Goal: Task Accomplishment & Management: Manage account settings

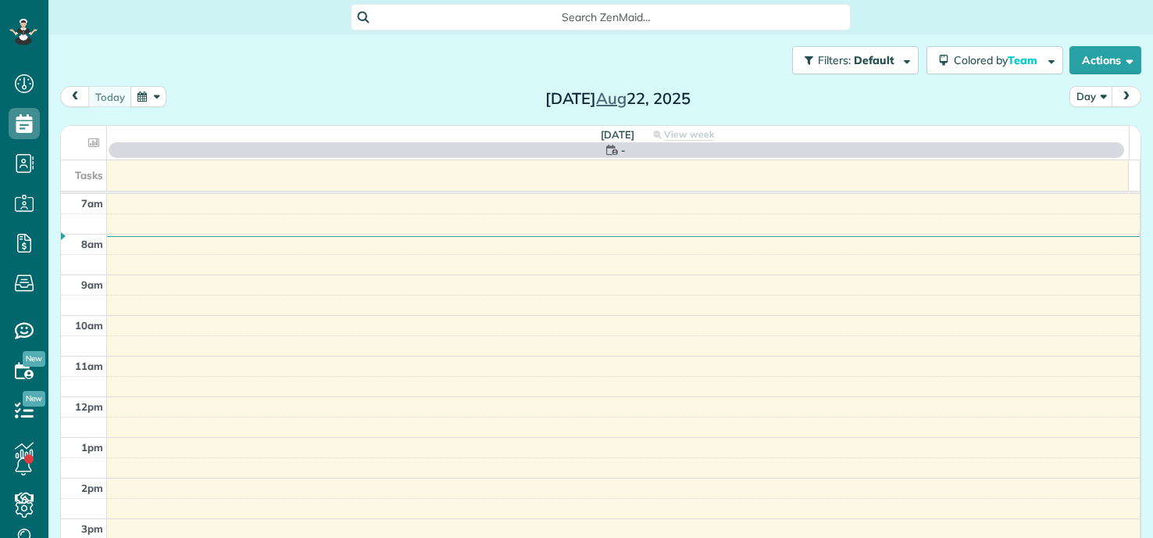
scroll to position [7, 7]
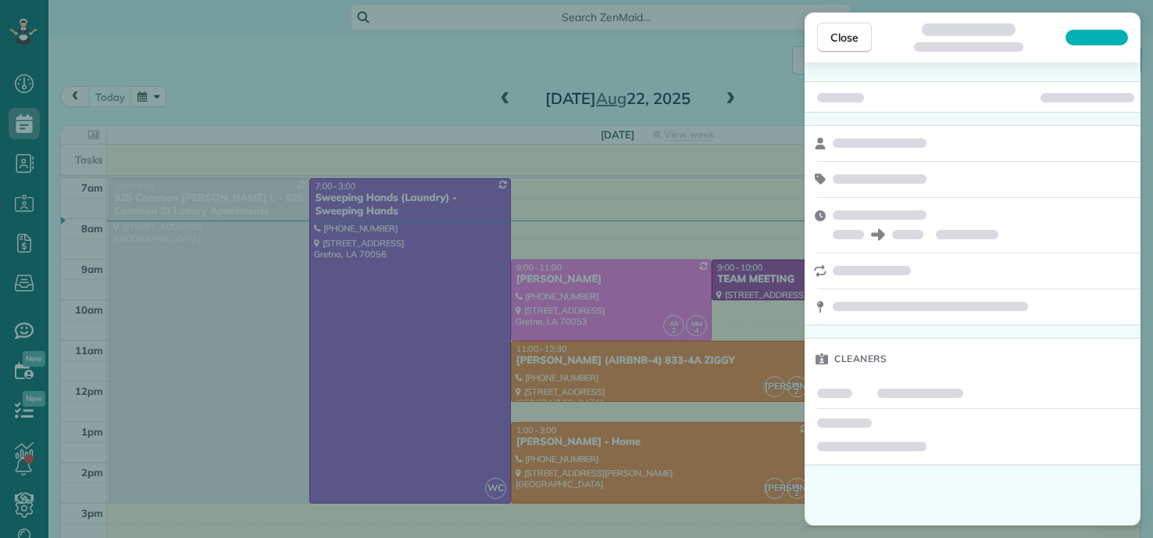
click at [425, 51] on div "Close Cleaners" at bounding box center [576, 269] width 1153 height 538
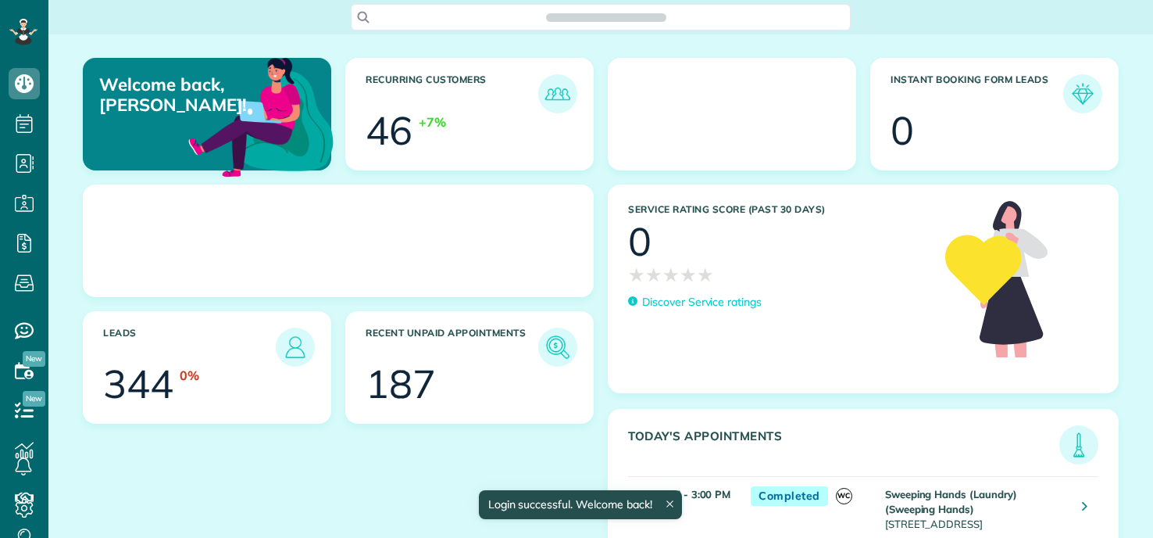
scroll to position [7, 7]
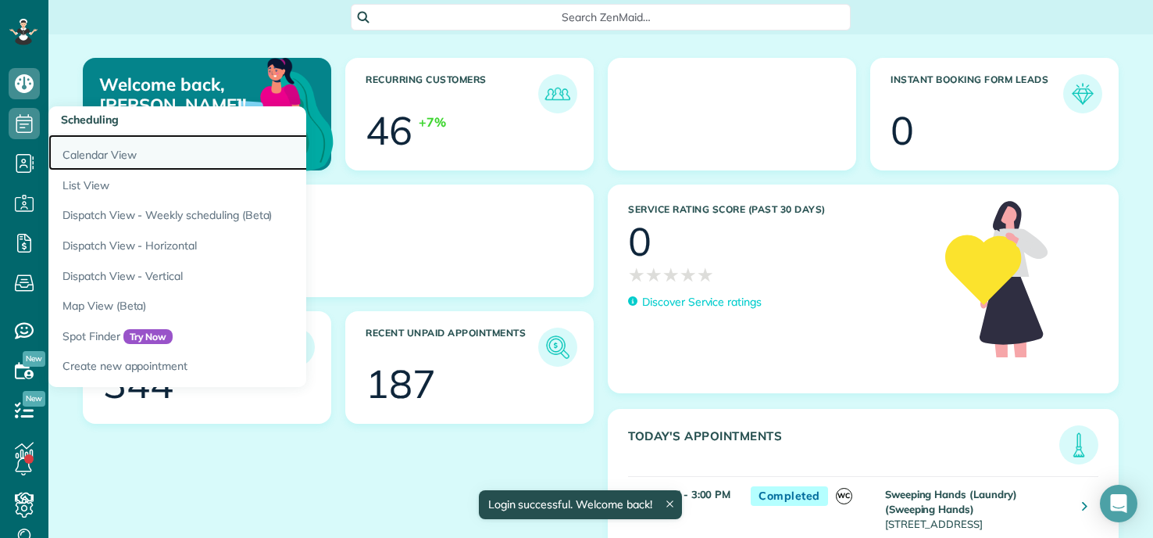
click at [84, 153] on link "Calendar View" at bounding box center [243, 152] width 391 height 36
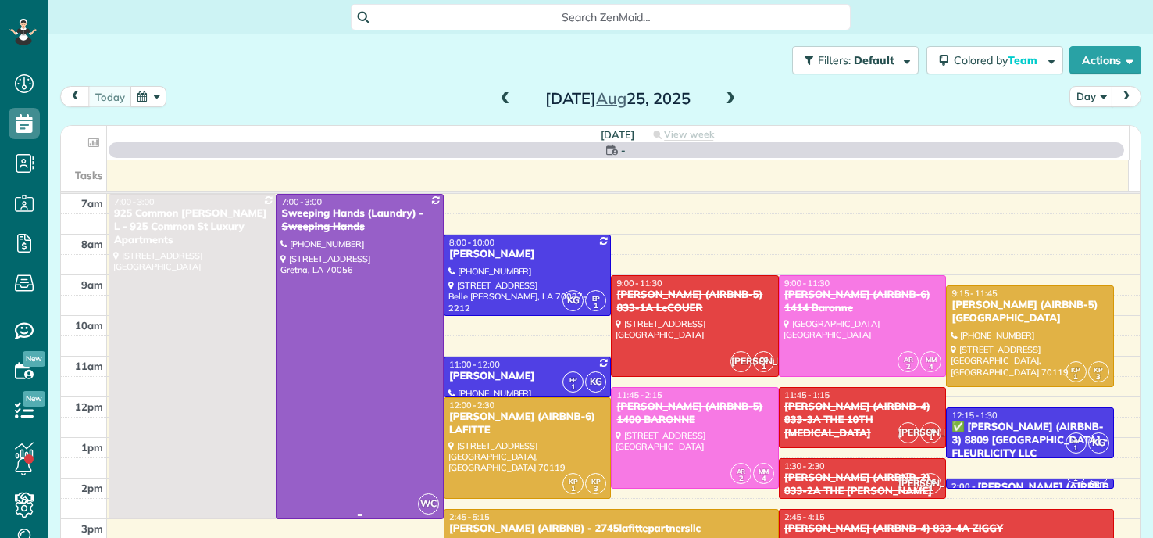
scroll to position [7, 7]
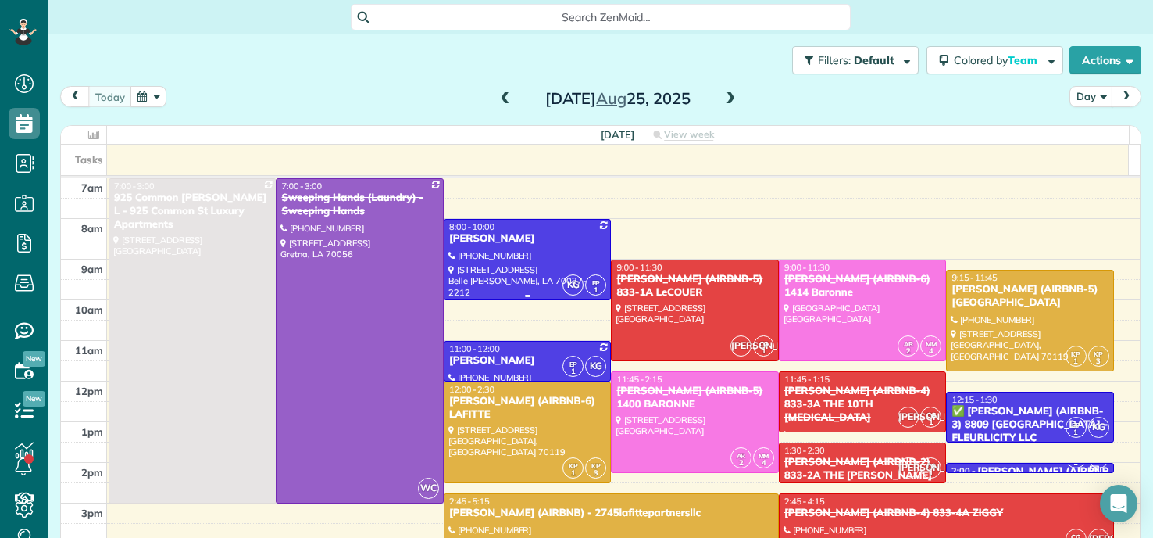
click at [527, 235] on div "[PERSON_NAME]" at bounding box center [528, 238] width 159 height 13
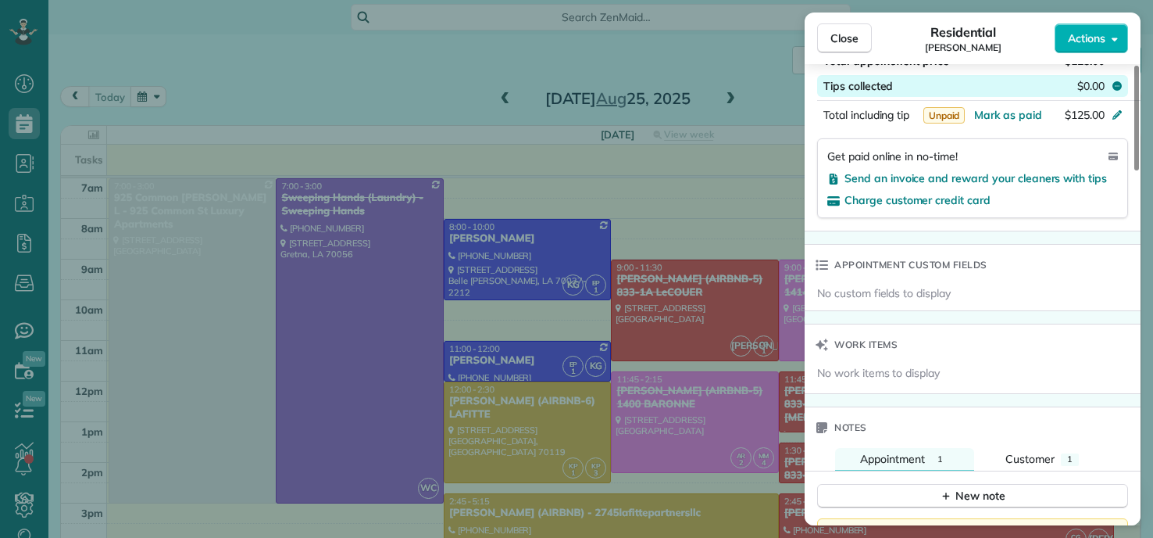
scroll to position [1016, 0]
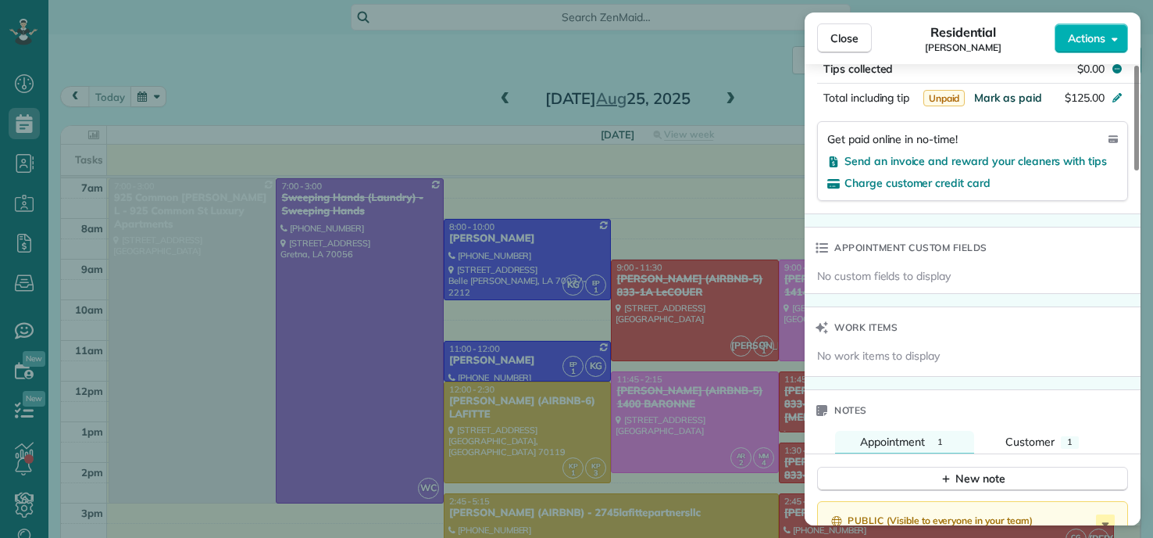
click at [1014, 97] on span "Mark as paid" at bounding box center [1008, 98] width 68 height 14
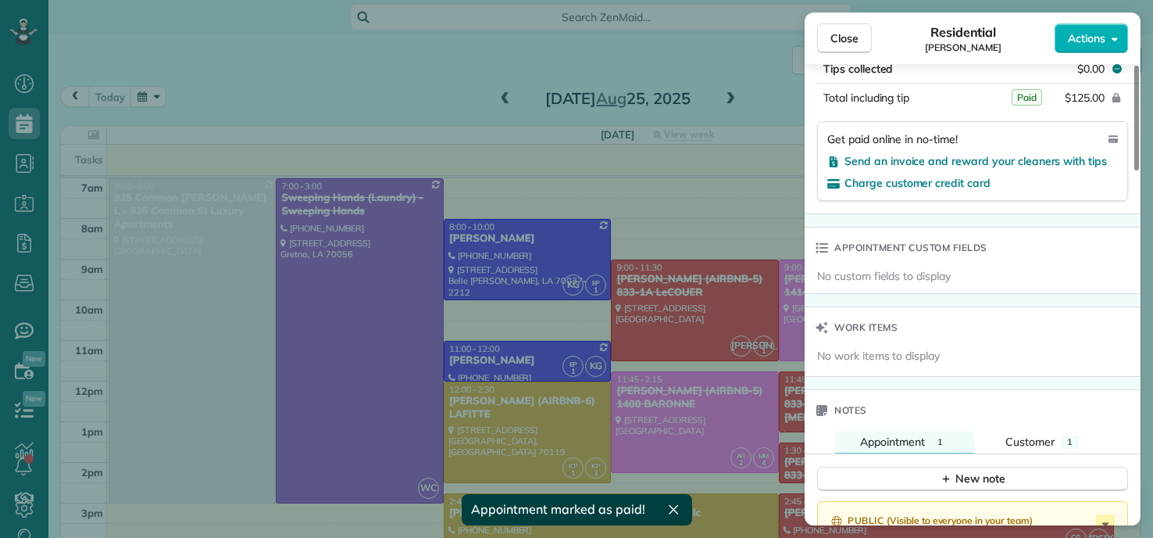
click at [524, 350] on div "Close Residential [PERSON_NAME] Actions Status Active [PERSON_NAME] · Open prof…" at bounding box center [576, 269] width 1153 height 538
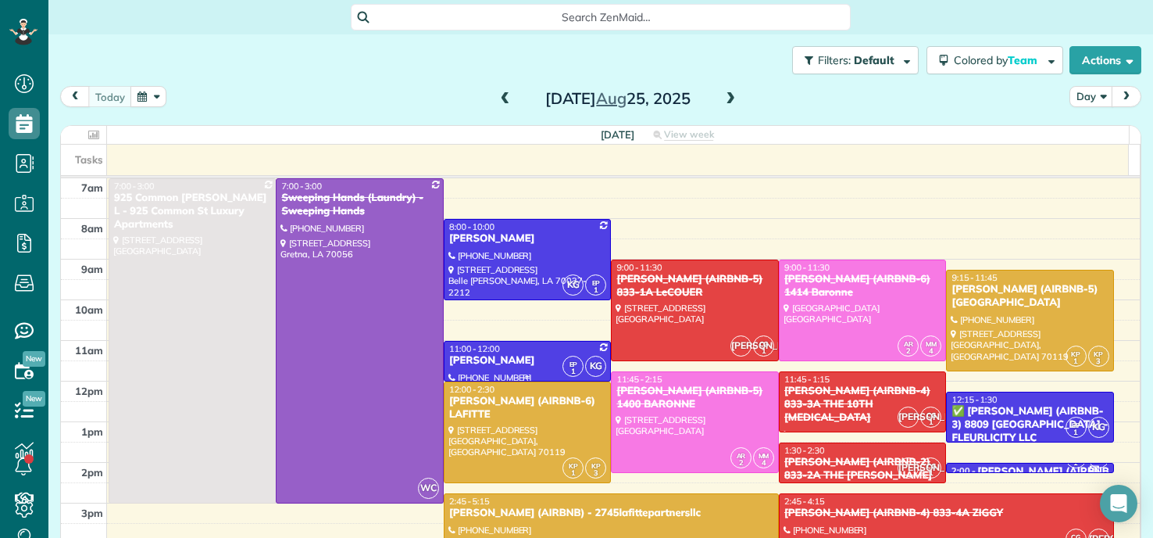
click at [519, 360] on div "[PERSON_NAME]" at bounding box center [528, 360] width 159 height 13
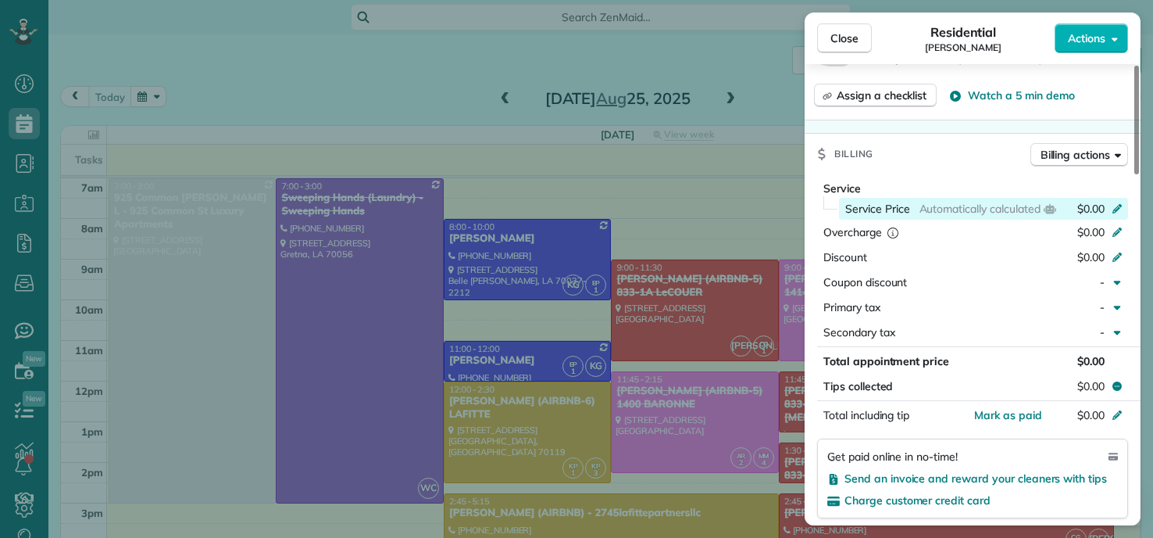
scroll to position [710, 0]
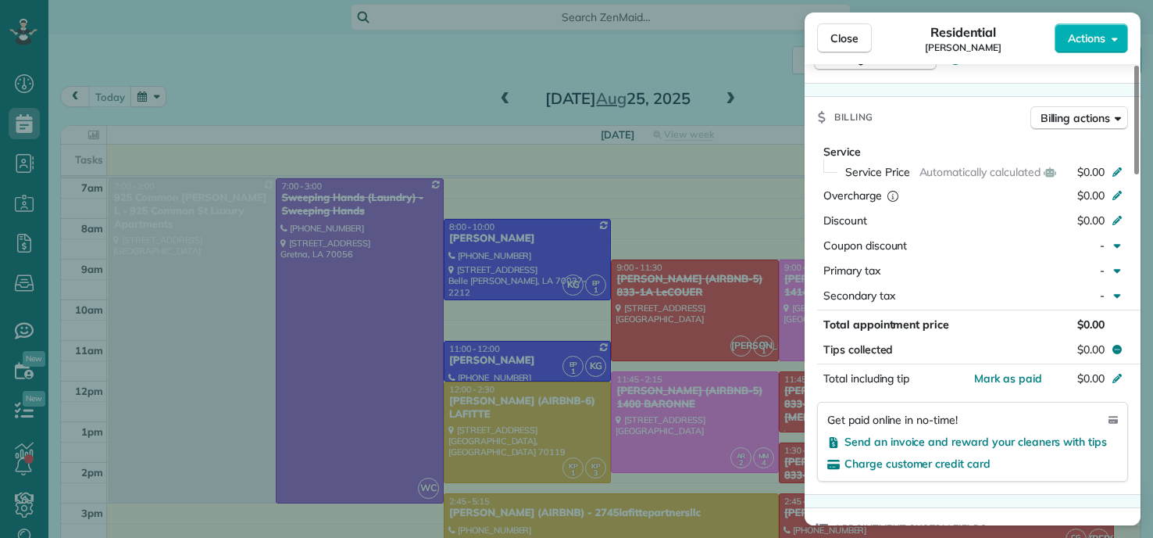
click at [580, 371] on div "Close Residential [PERSON_NAME] Actions Status Active [PERSON_NAME] · Open prof…" at bounding box center [576, 269] width 1153 height 538
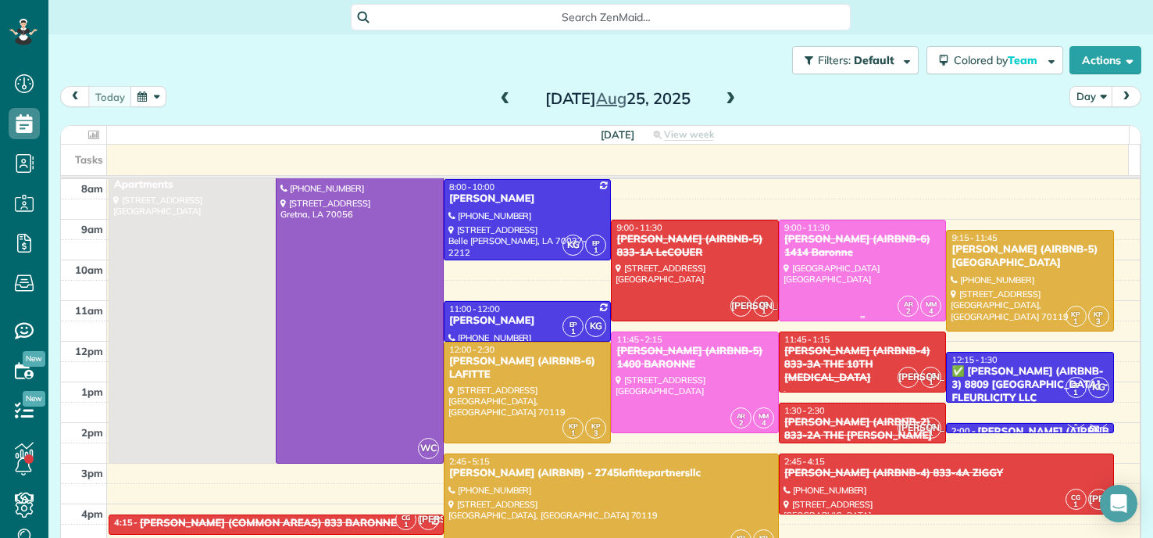
scroll to position [78, 0]
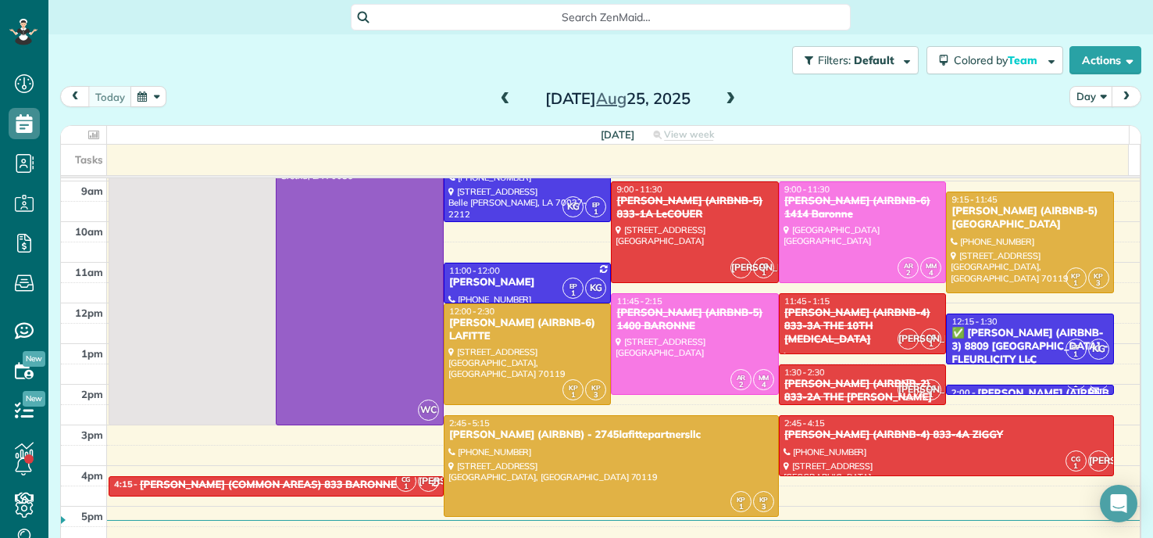
click at [985, 339] on div "✅ [PERSON_NAME] (AIRBNB-3) 8809 [GEOGRAPHIC_DATA] - FLEURLICITY LLC" at bounding box center [1030, 347] width 159 height 40
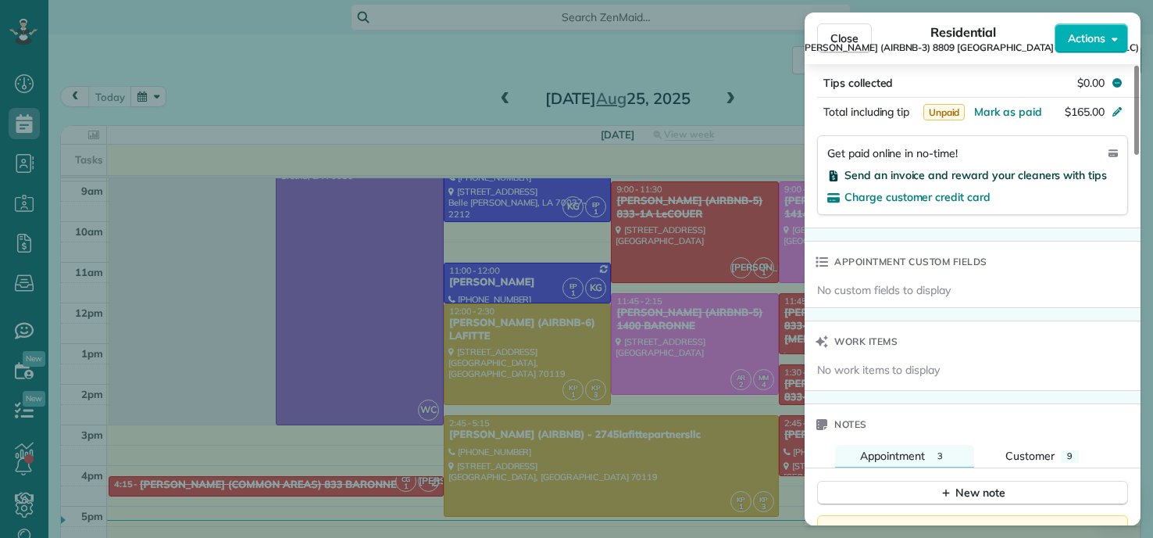
scroll to position [863, 0]
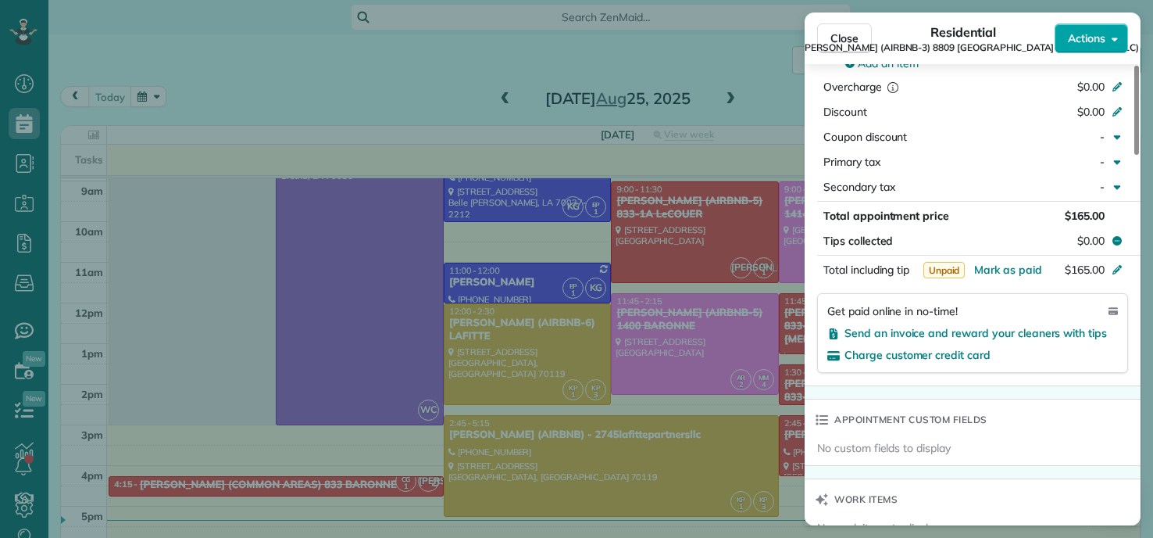
click at [1104, 38] on span "Actions" at bounding box center [1087, 38] width 38 height 16
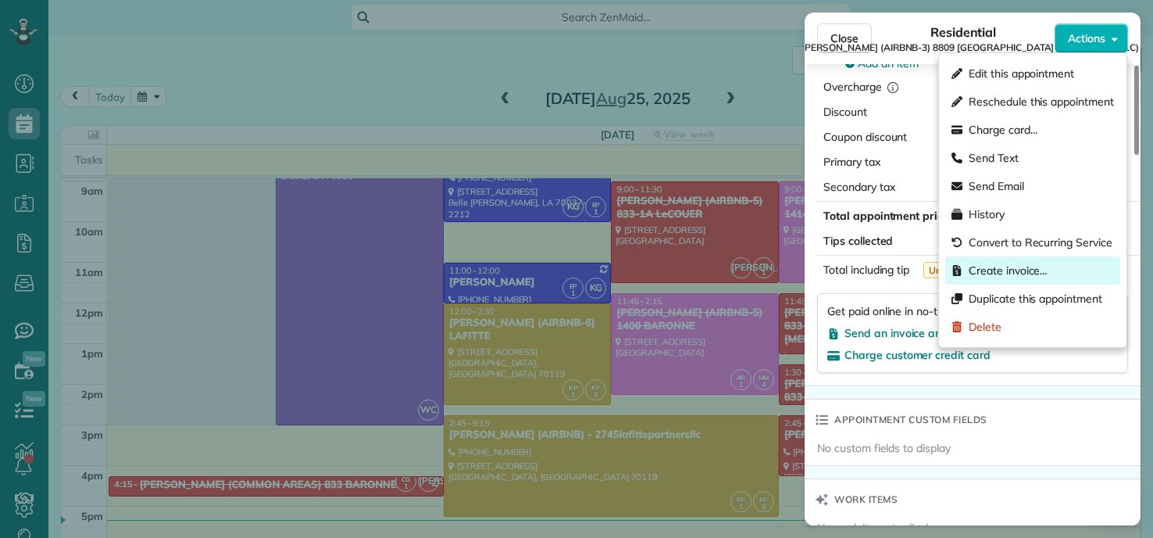
click at [1007, 267] on span "Create invoice…" at bounding box center [1008, 271] width 79 height 16
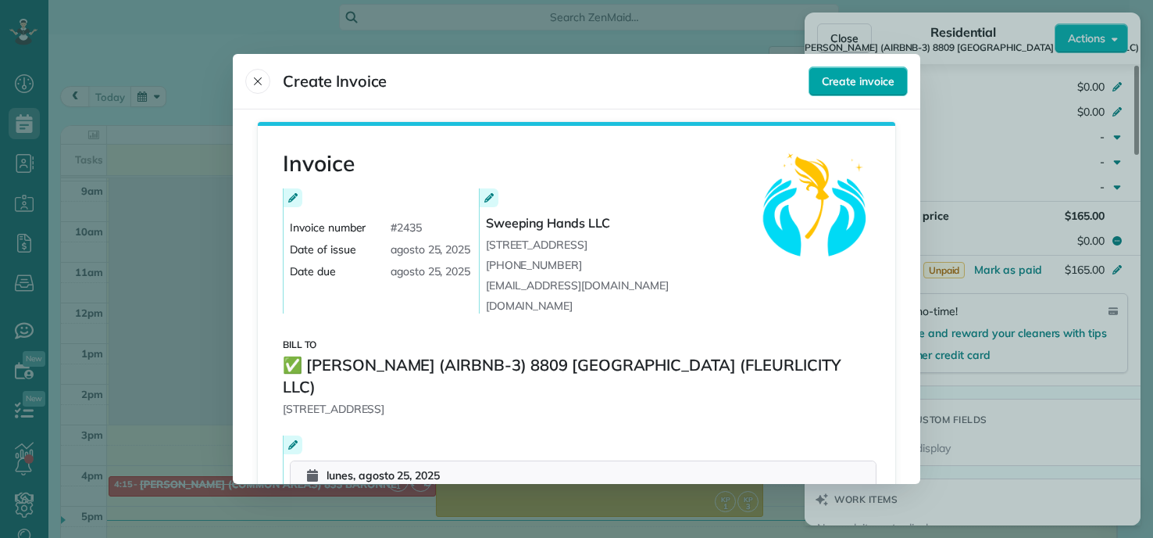
click at [834, 86] on span "Create invoice" at bounding box center [858, 81] width 73 height 16
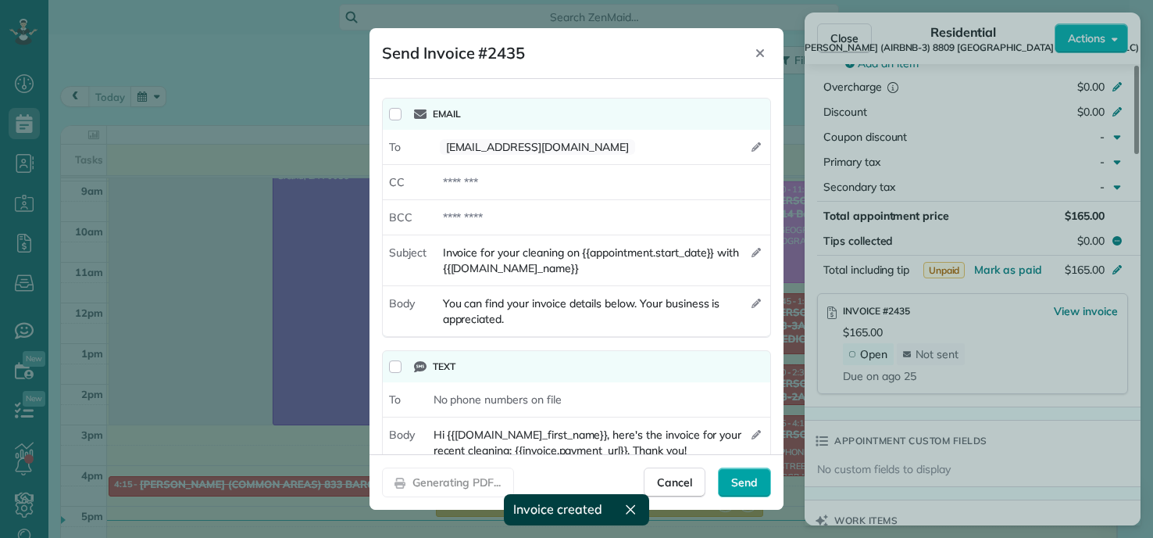
click at [752, 486] on span "Send" at bounding box center [744, 482] width 27 height 16
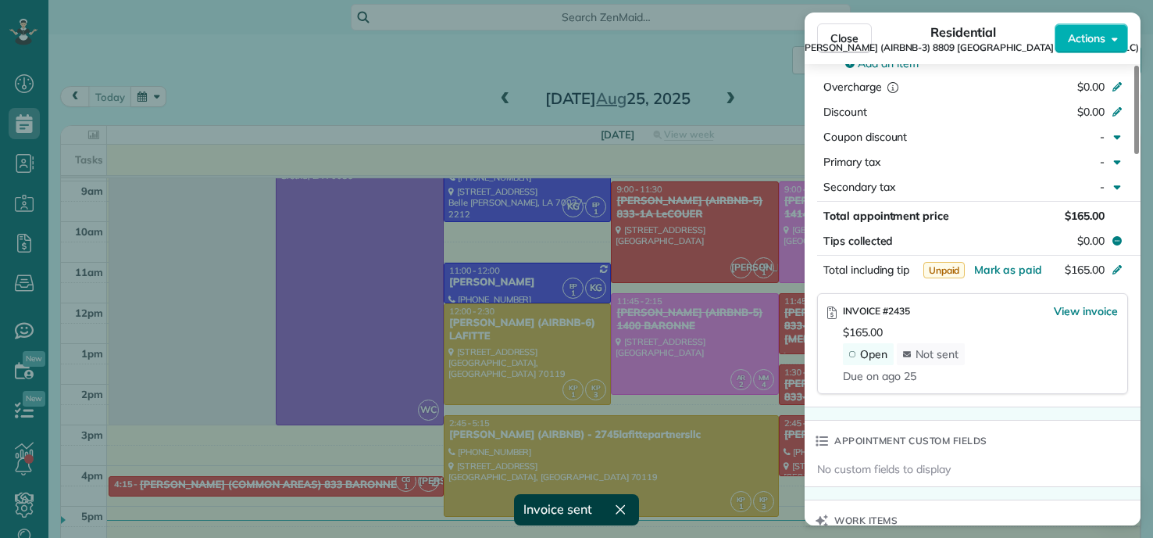
click at [395, 63] on div "Close Residential ✅ [PERSON_NAME] (AIRBNB-3) 8809 [GEOGRAPHIC_DATA] (FLEURLICIT…" at bounding box center [576, 269] width 1153 height 538
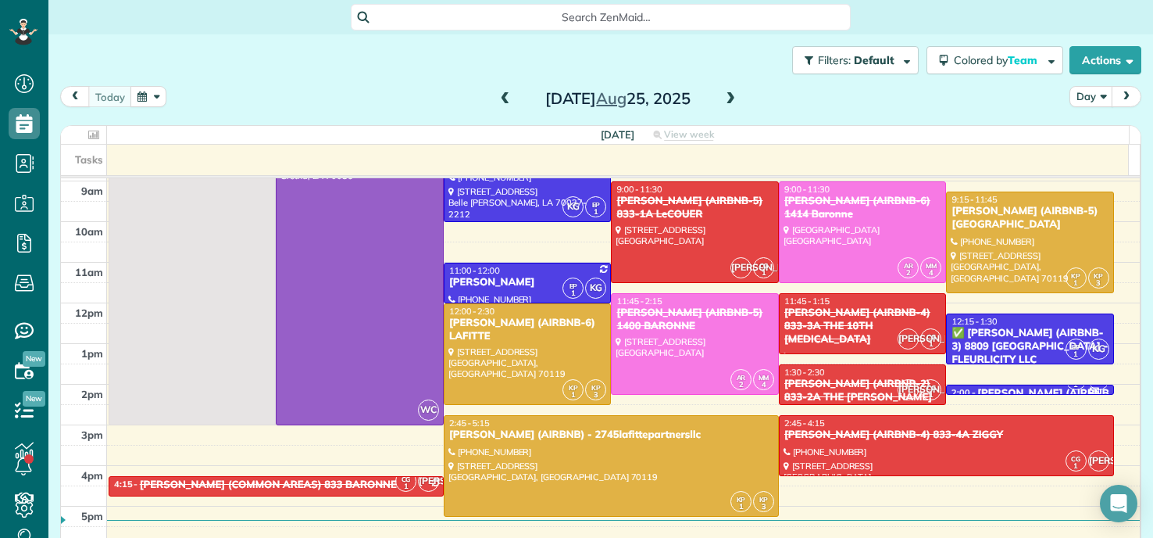
click at [497, 100] on span at bounding box center [505, 99] width 17 height 14
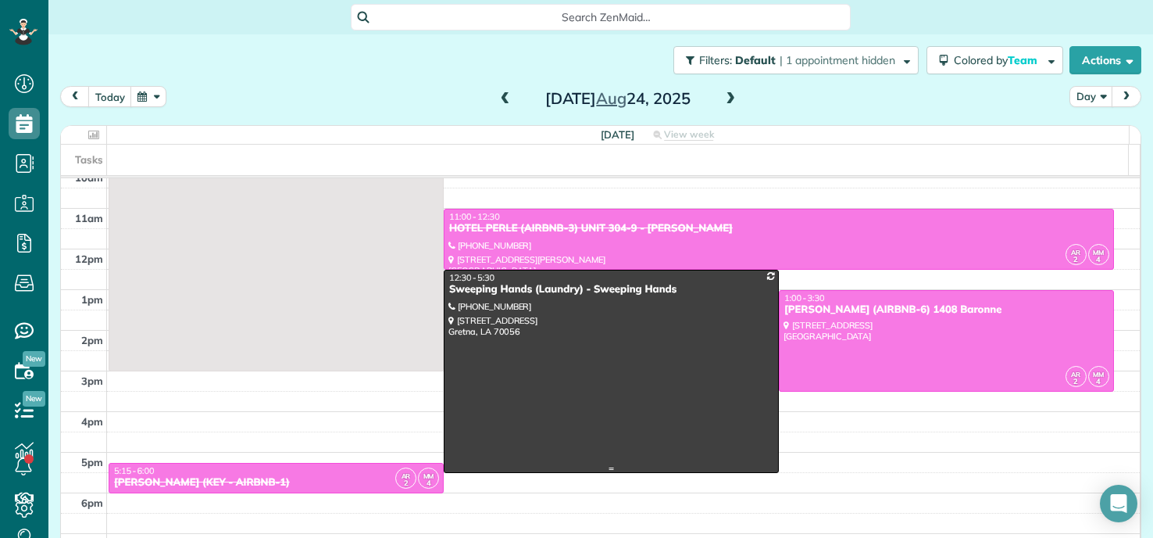
scroll to position [156, 0]
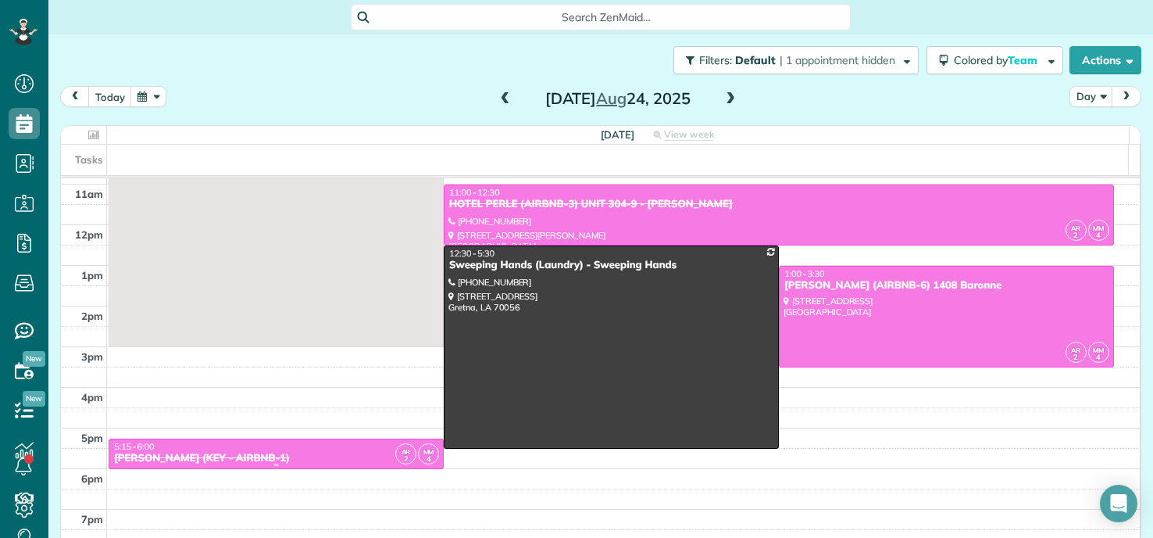
click at [345, 452] on div "[PERSON_NAME] (KEY - AIRBNB-1)" at bounding box center [276, 458] width 326 height 13
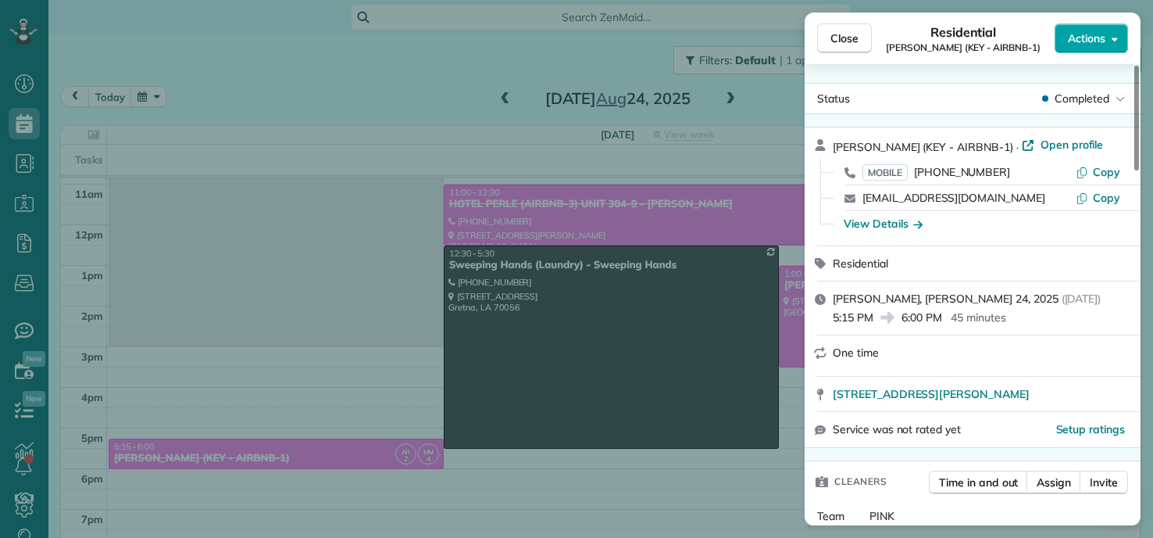
click at [1090, 40] on span "Actions" at bounding box center [1087, 38] width 38 height 16
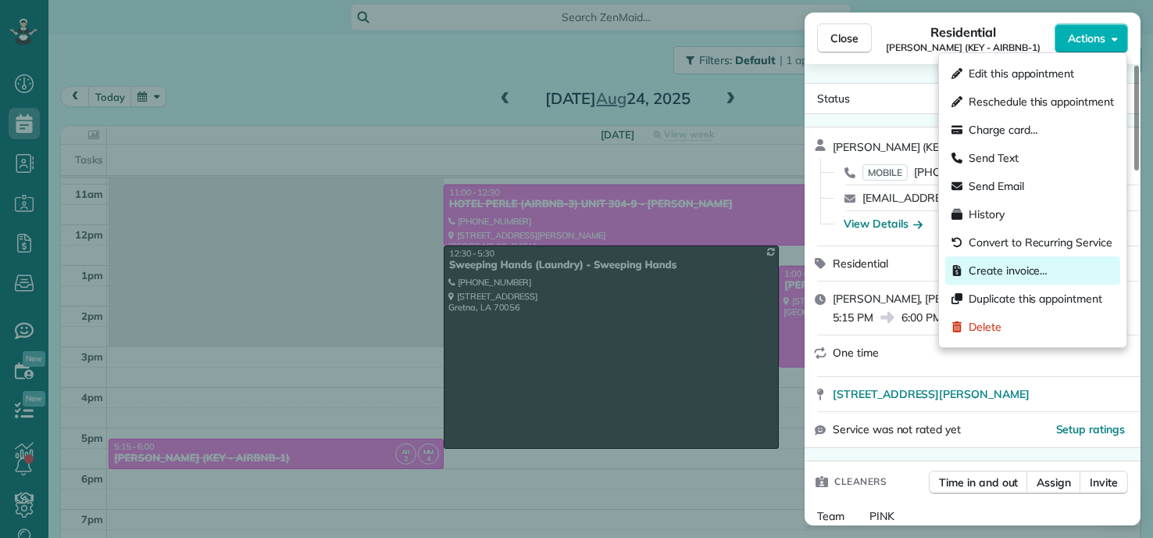
click at [996, 274] on span "Create invoice…" at bounding box center [1008, 271] width 79 height 16
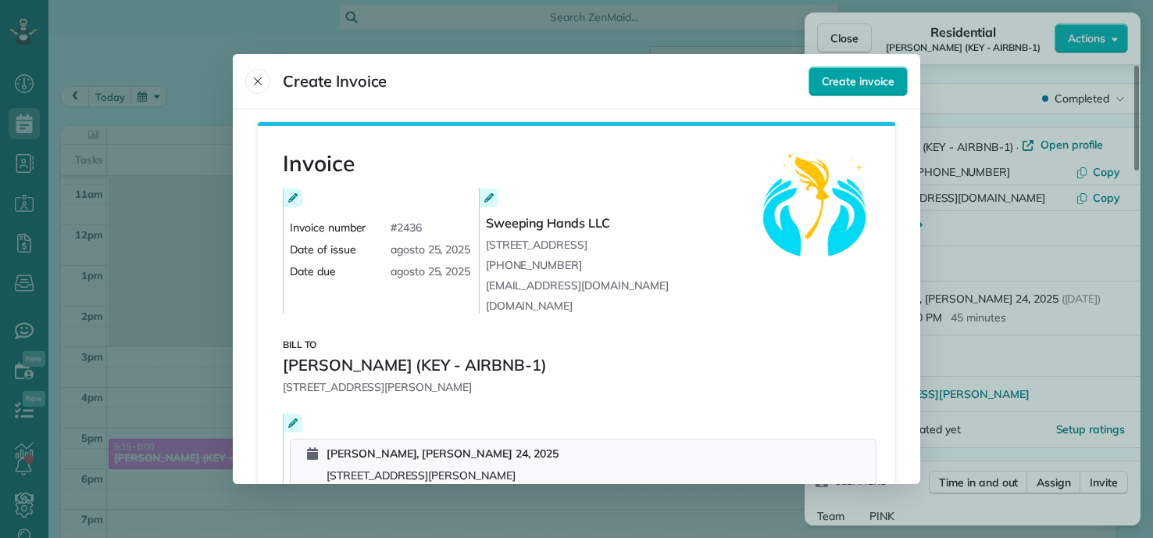
click at [831, 92] on button "Create invoice" at bounding box center [858, 81] width 99 height 30
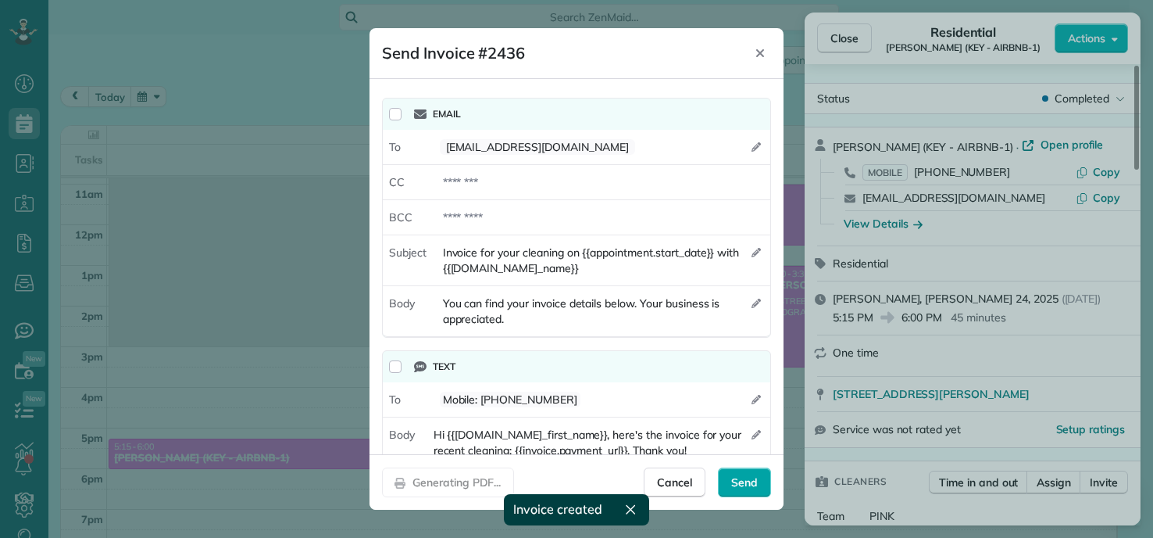
click at [755, 490] on div "Send" at bounding box center [744, 482] width 53 height 30
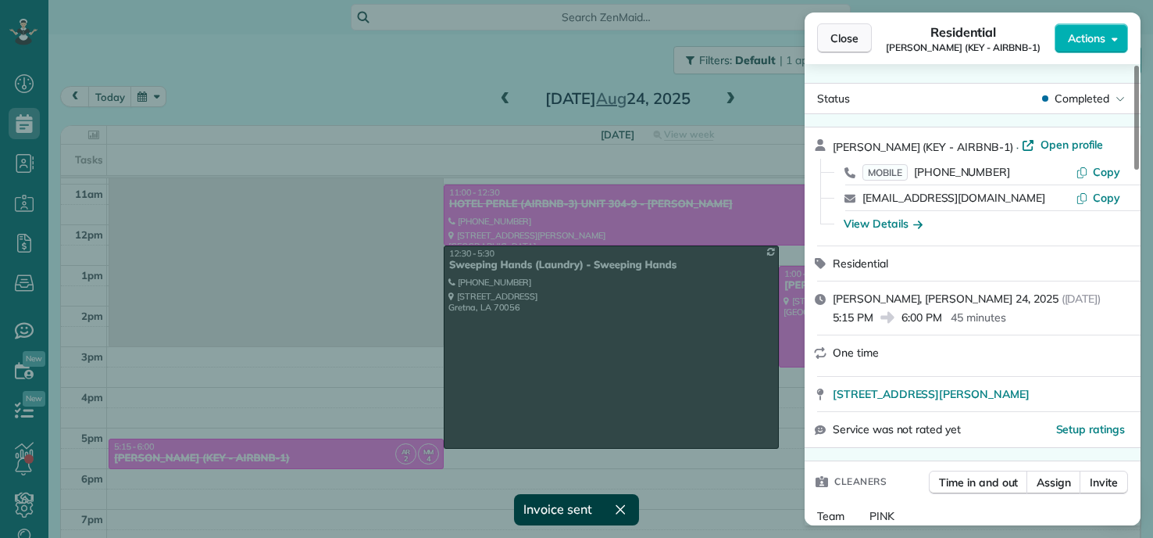
click at [840, 35] on span "Close" at bounding box center [845, 38] width 28 height 16
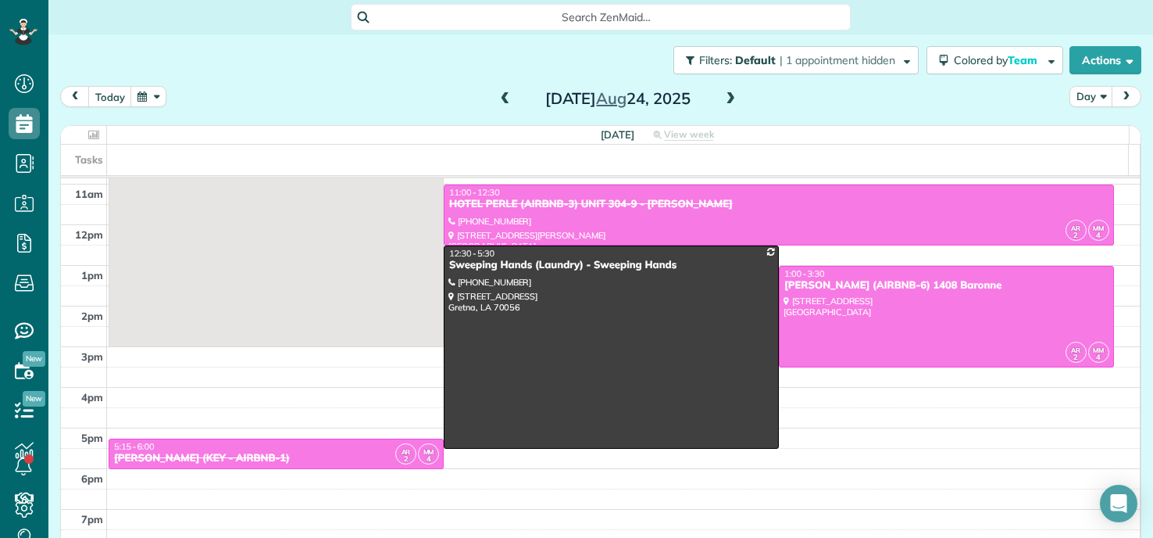
click at [499, 95] on span at bounding box center [505, 99] width 17 height 14
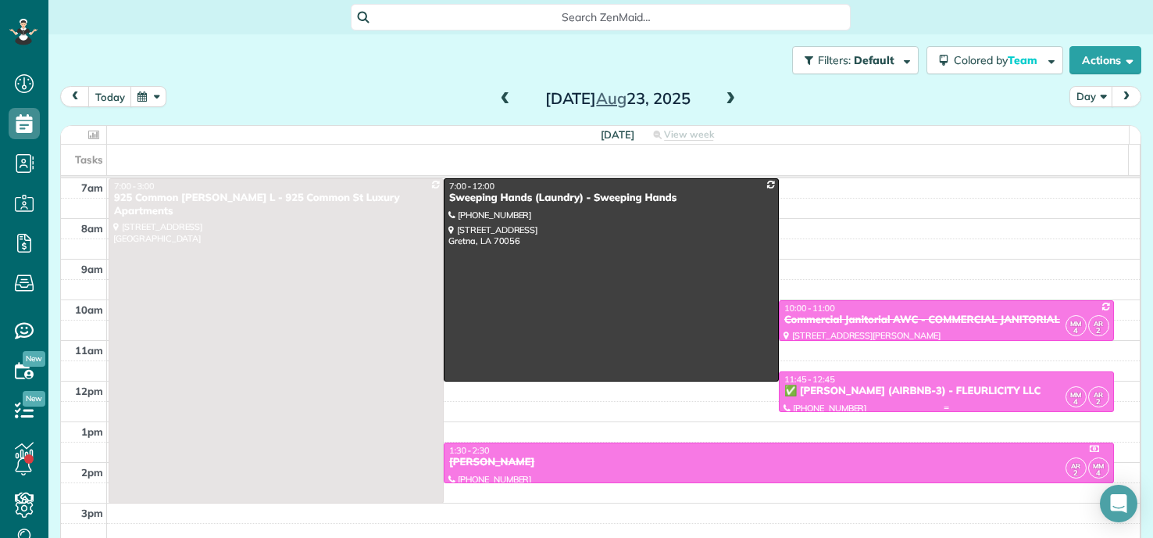
click at [881, 390] on div "✅ [PERSON_NAME] (AIRBNB-3) - FLEURLICITY LLC" at bounding box center [947, 390] width 326 height 13
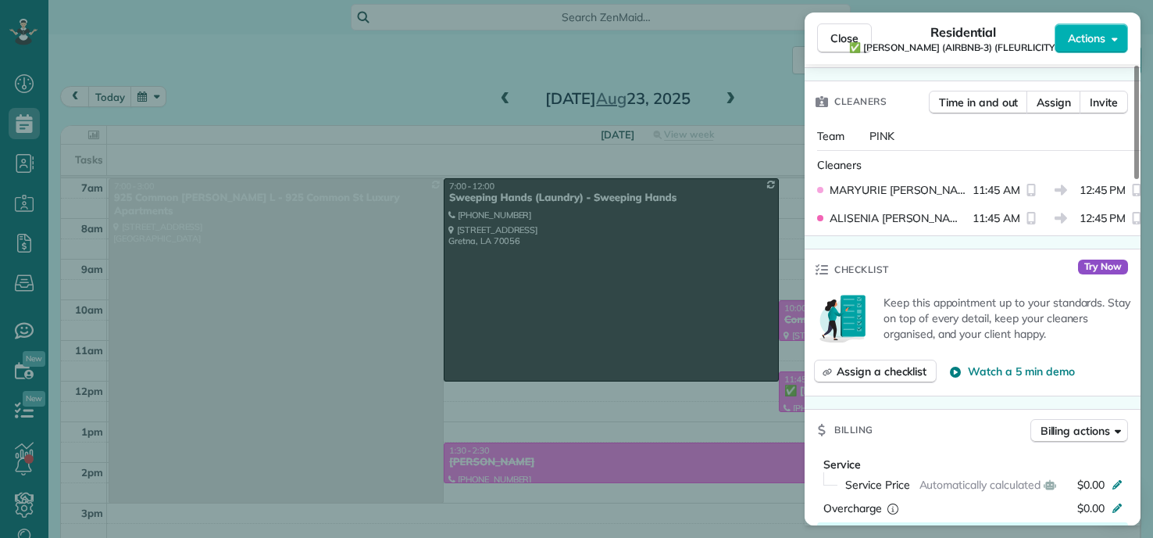
scroll to position [711, 0]
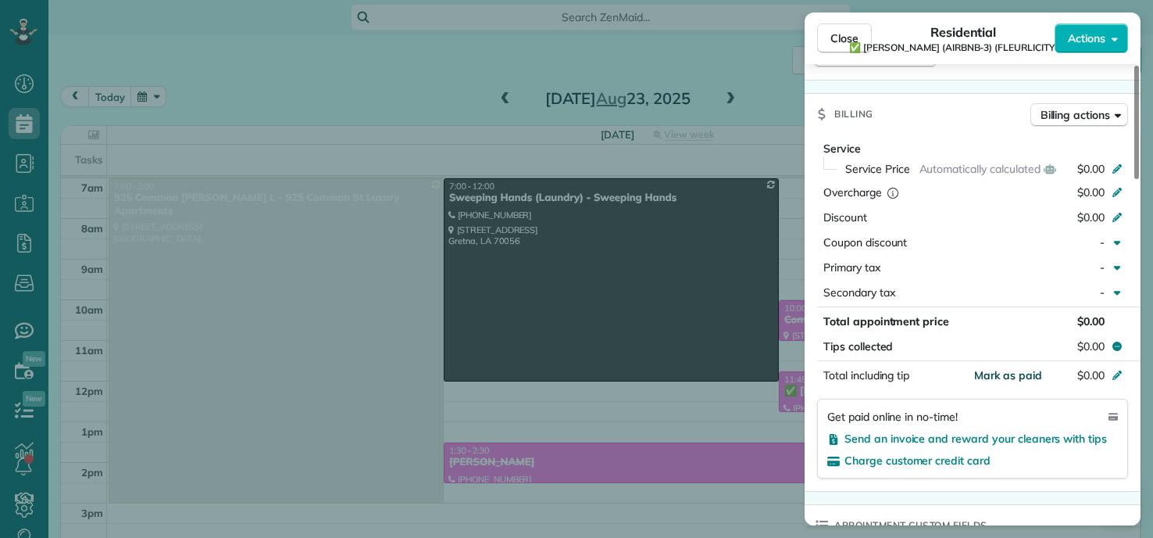
drag, startPoint x: 1008, startPoint y: 385, endPoint x: 1009, endPoint y: 393, distance: 7.9
click at [1009, 382] on span "Mark as paid" at bounding box center [1008, 375] width 68 height 14
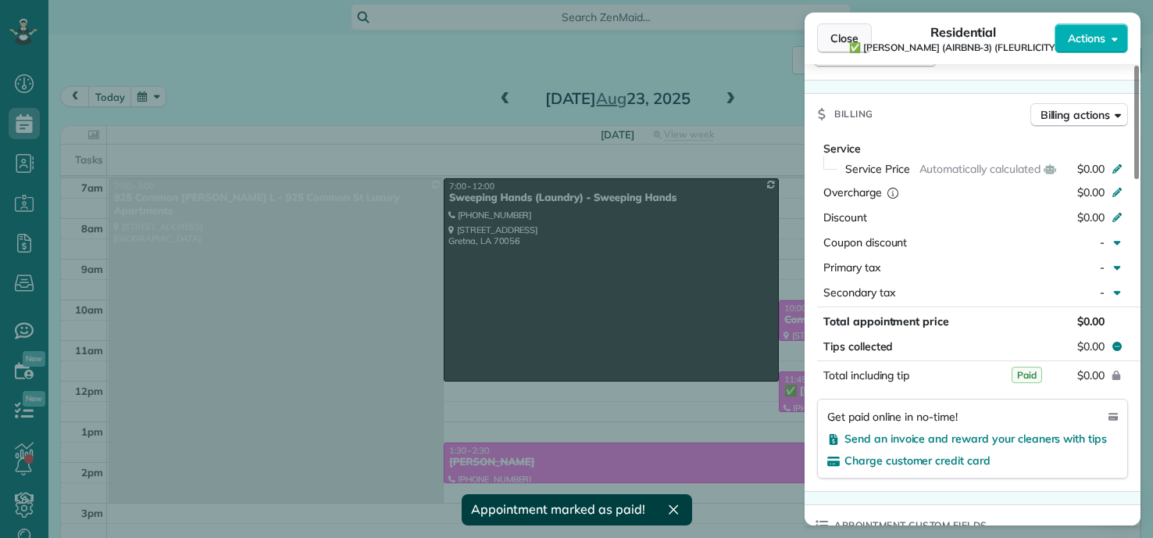
click at [836, 41] on span "Close" at bounding box center [845, 38] width 28 height 16
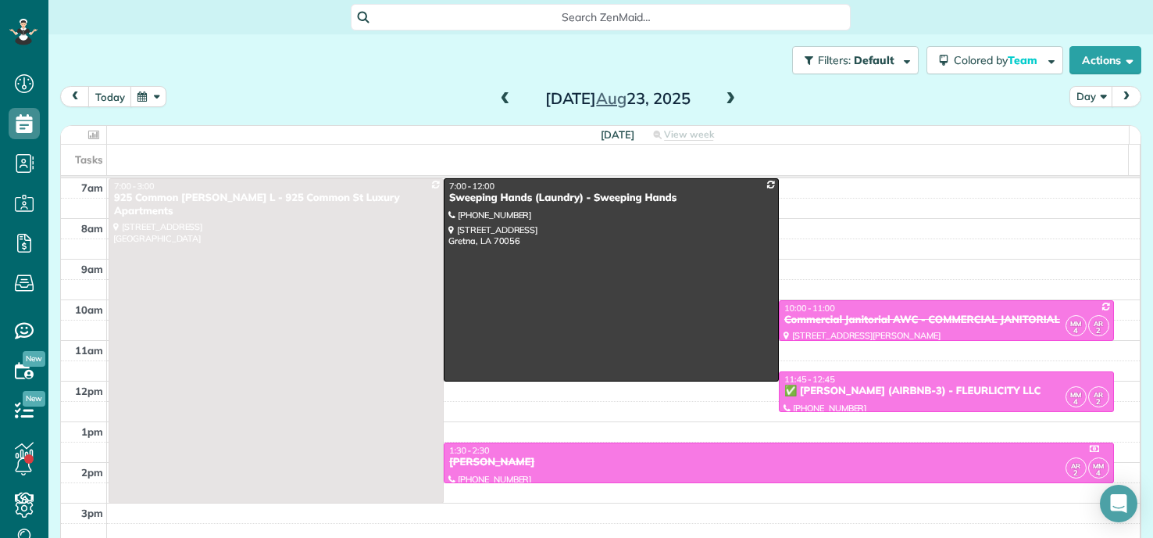
click at [731, 94] on span at bounding box center [730, 99] width 17 height 14
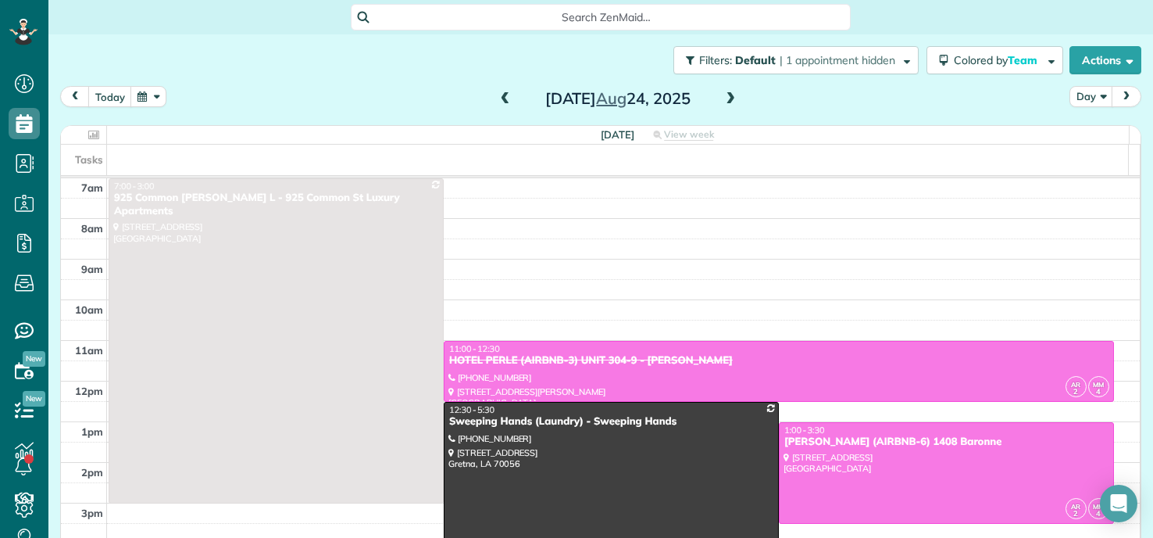
scroll to position [326, 0]
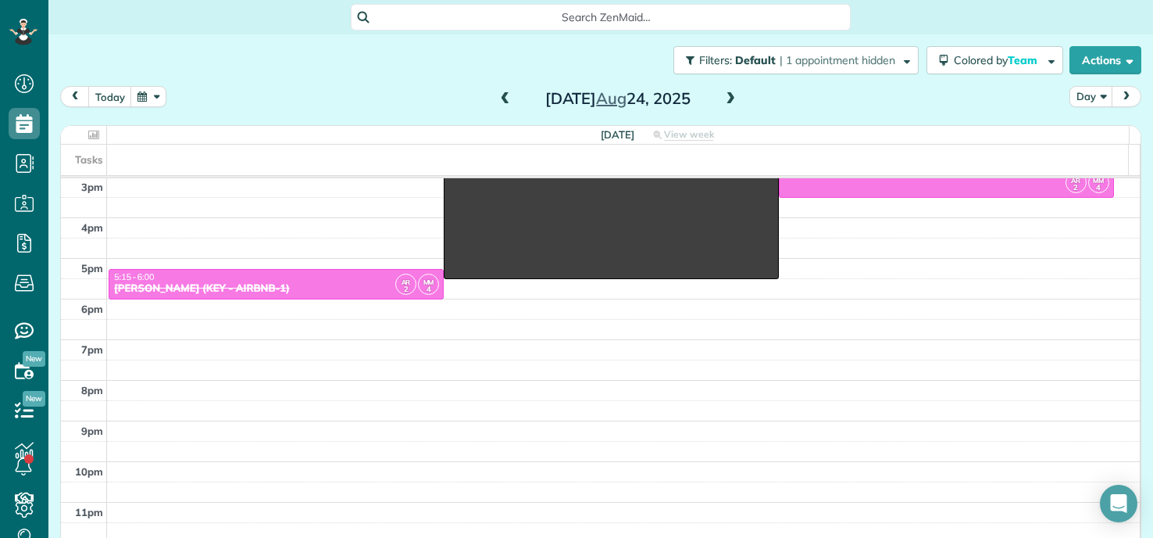
click at [728, 94] on span at bounding box center [730, 99] width 17 height 14
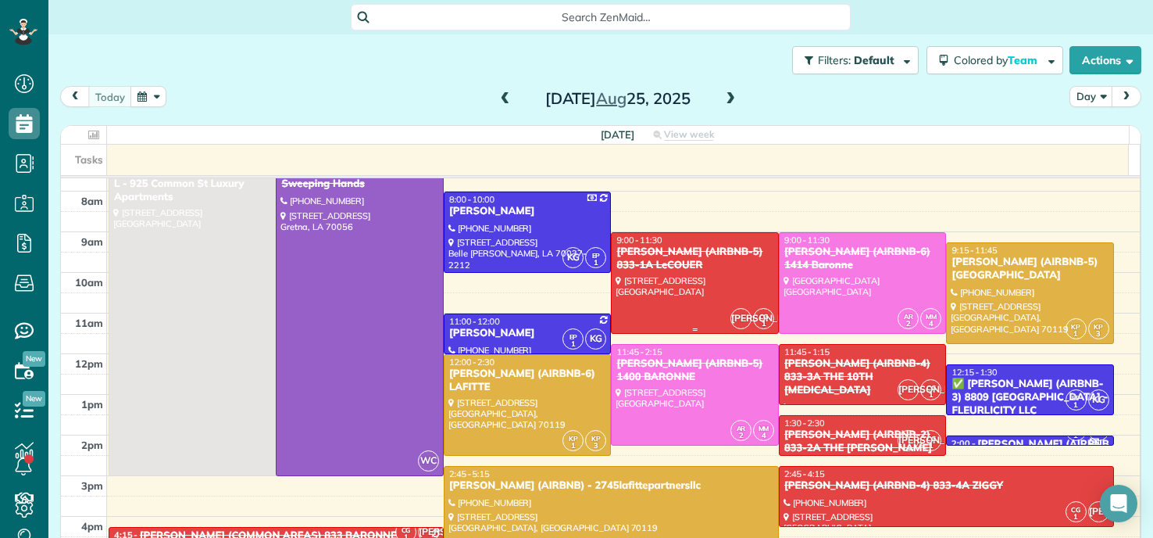
scroll to position [0, 0]
